Goal: Obtain resource: Obtain resource

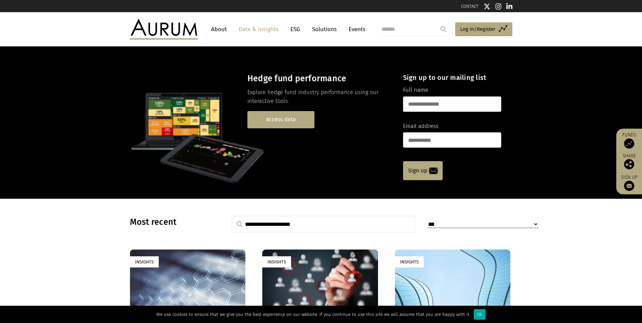
click at [292, 125] on link "Access data" at bounding box center [280, 119] width 67 height 17
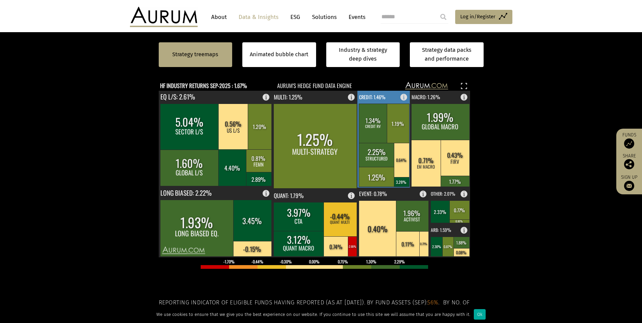
scroll to position [203, 0]
